Goal: Find specific page/section: Find specific page/section

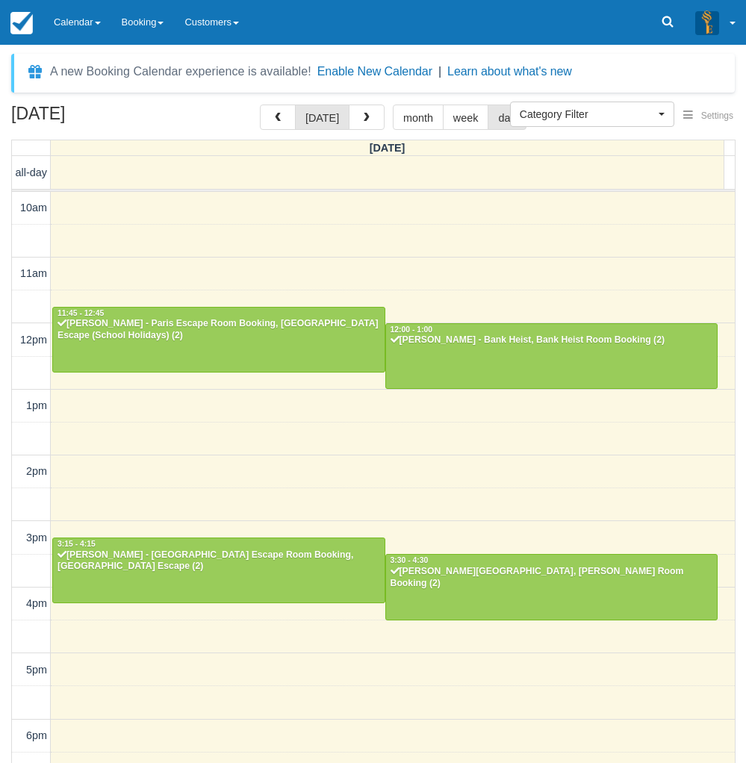
select select
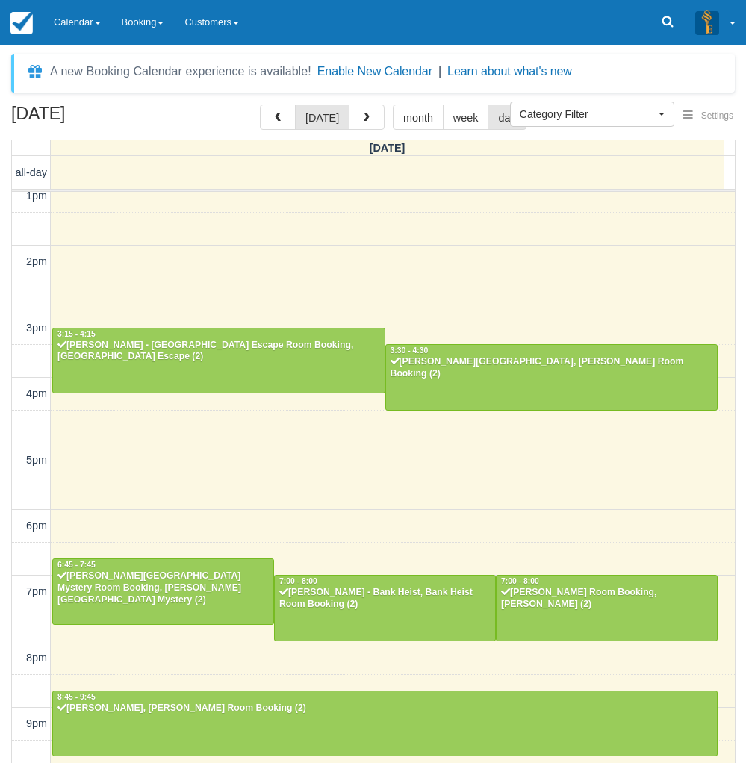
click at [9, 614] on div "October 4, 2025 today month week day Saturday all-day 10am 11am 12pm 1pm 2pm 3p…" at bounding box center [373, 456] width 746 height 703
click at [83, 28] on link "Calendar" at bounding box center [77, 22] width 68 height 45
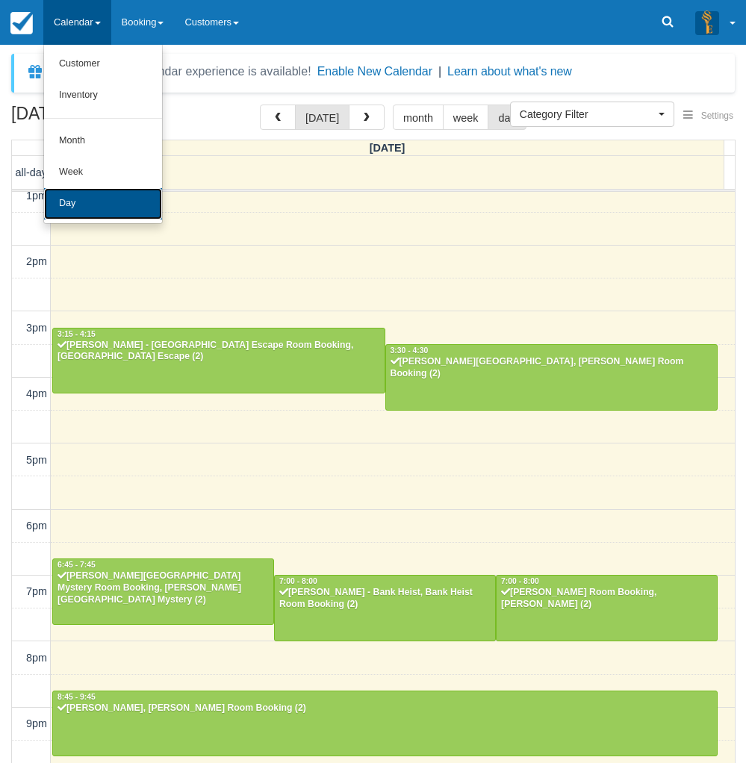
click at [90, 200] on link "Day" at bounding box center [103, 203] width 118 height 31
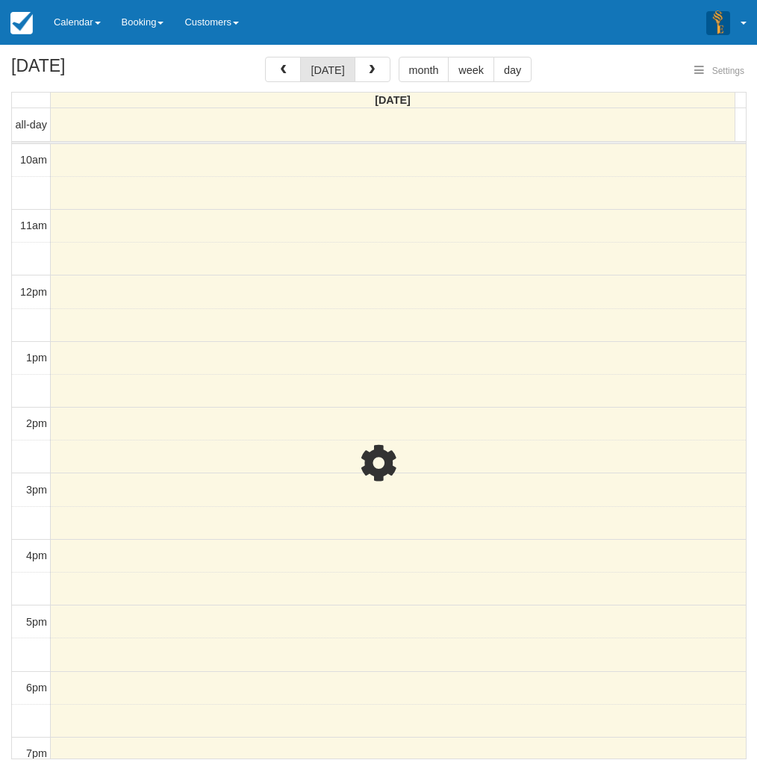
select select
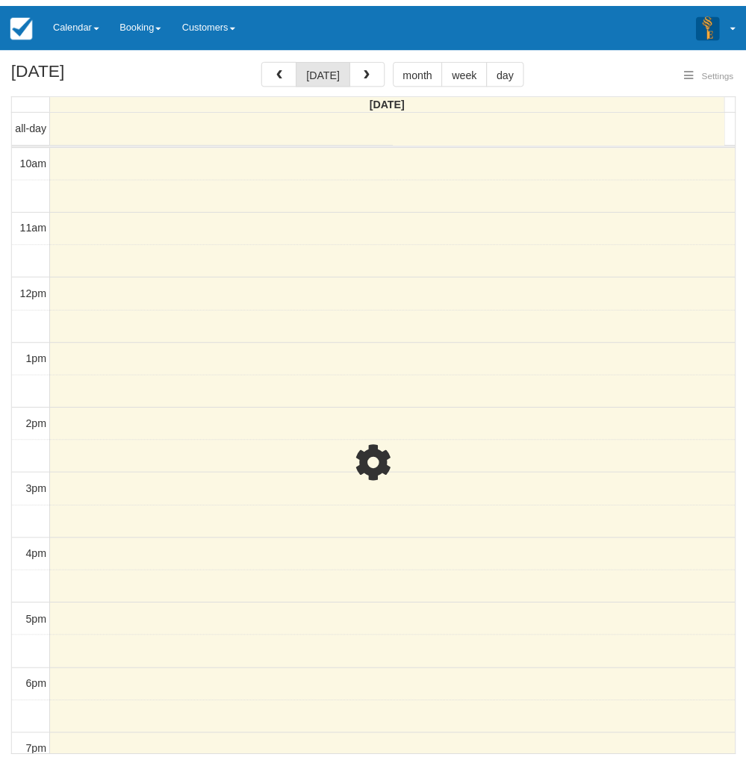
scroll to position [199, 0]
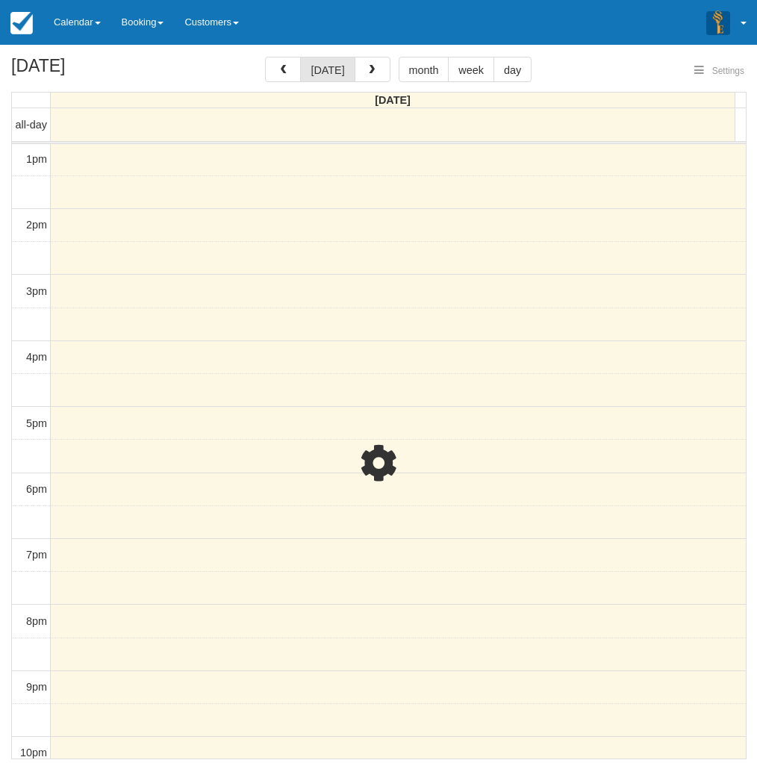
select select
